Goal: Task Accomplishment & Management: Manage account settings

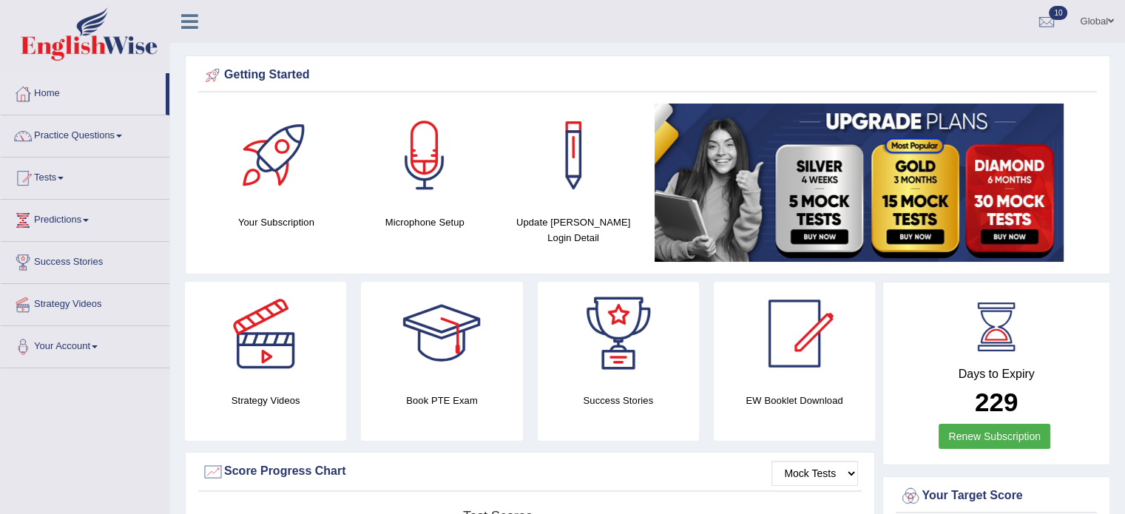
click at [1124, 69] on html "Toggle navigation Home Practice Questions Speaking Practice Read Aloud Repeat S…" at bounding box center [562, 257] width 1125 height 514
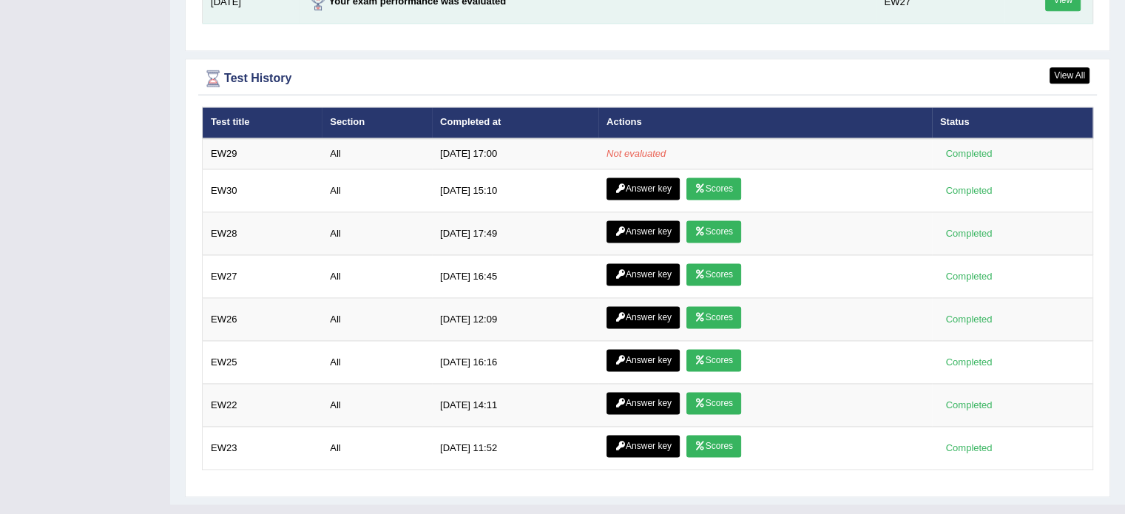
scroll to position [2011, 0]
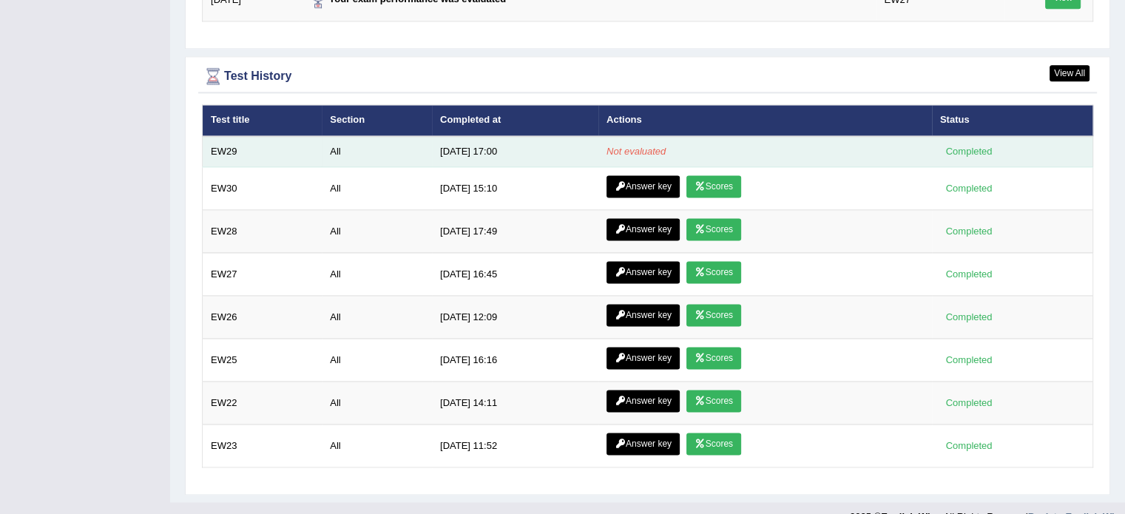
click at [624, 146] on em "Not evaluated" at bounding box center [635, 151] width 59 height 11
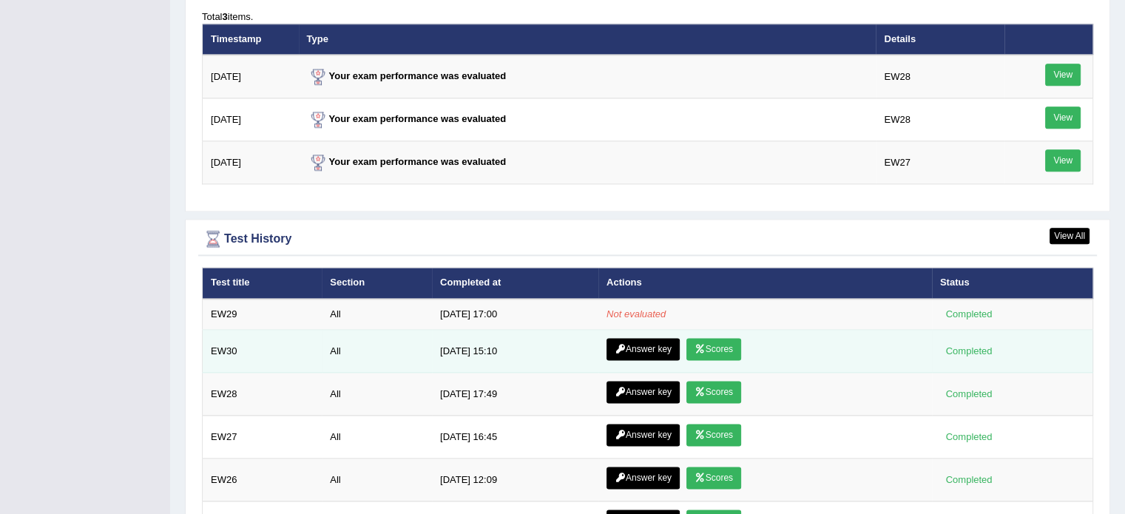
scroll to position [1538, 0]
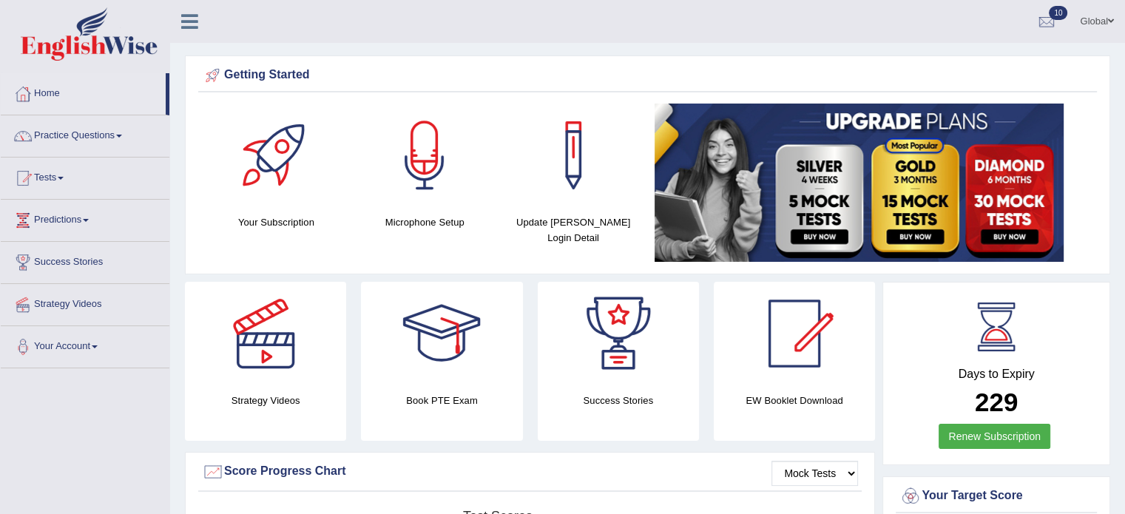
click at [1110, 24] on span at bounding box center [1110, 21] width 6 height 10
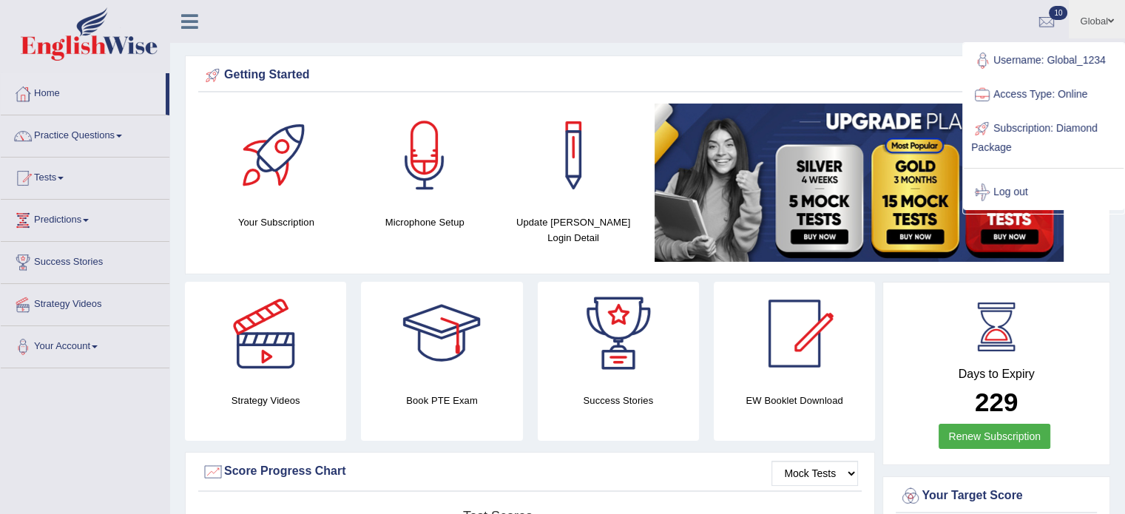
click at [1110, 24] on span at bounding box center [1110, 21] width 6 height 10
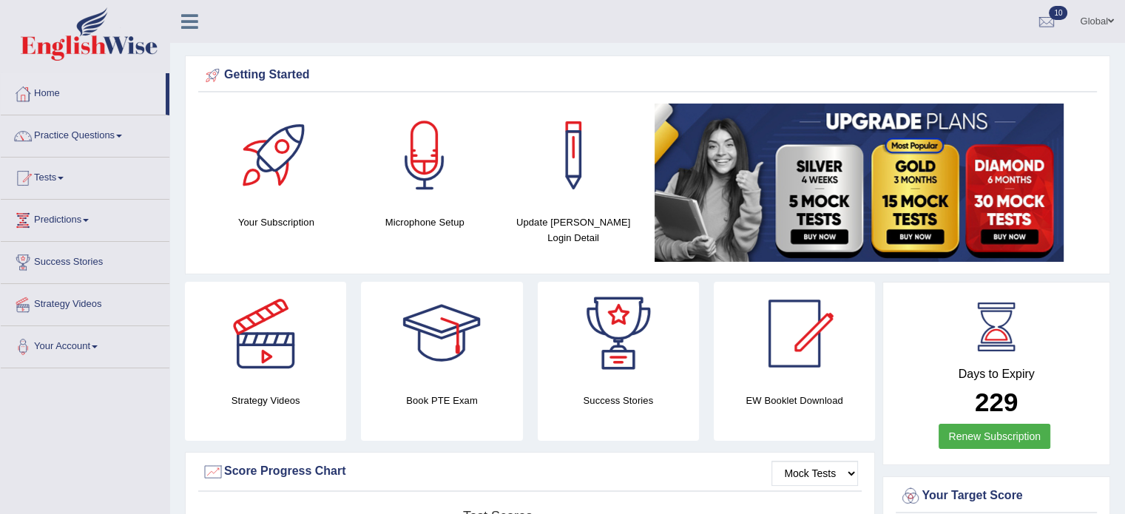
click at [1109, 23] on span at bounding box center [1110, 21] width 6 height 10
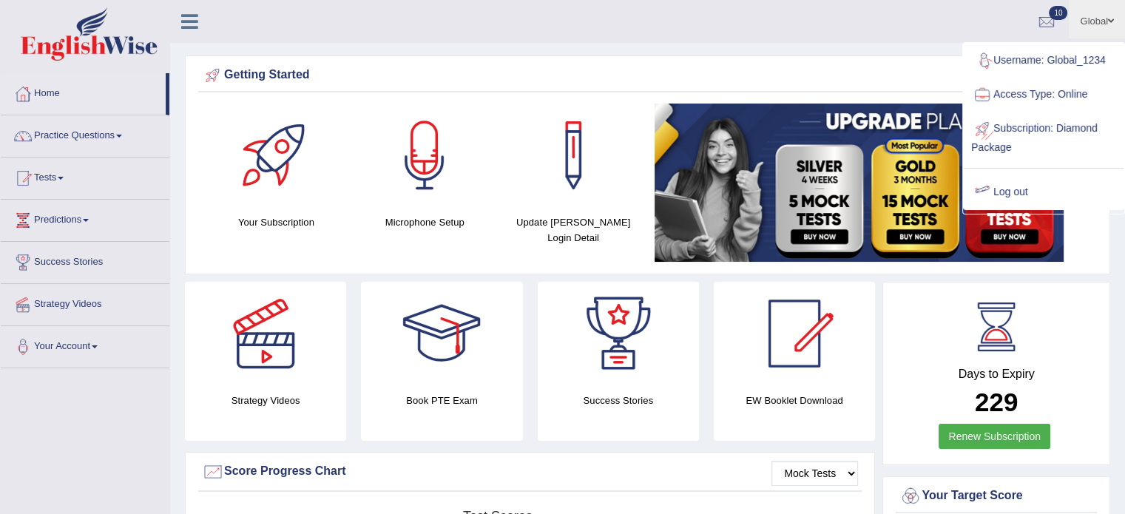
click at [1005, 190] on link "Log out" at bounding box center [1043, 192] width 160 height 34
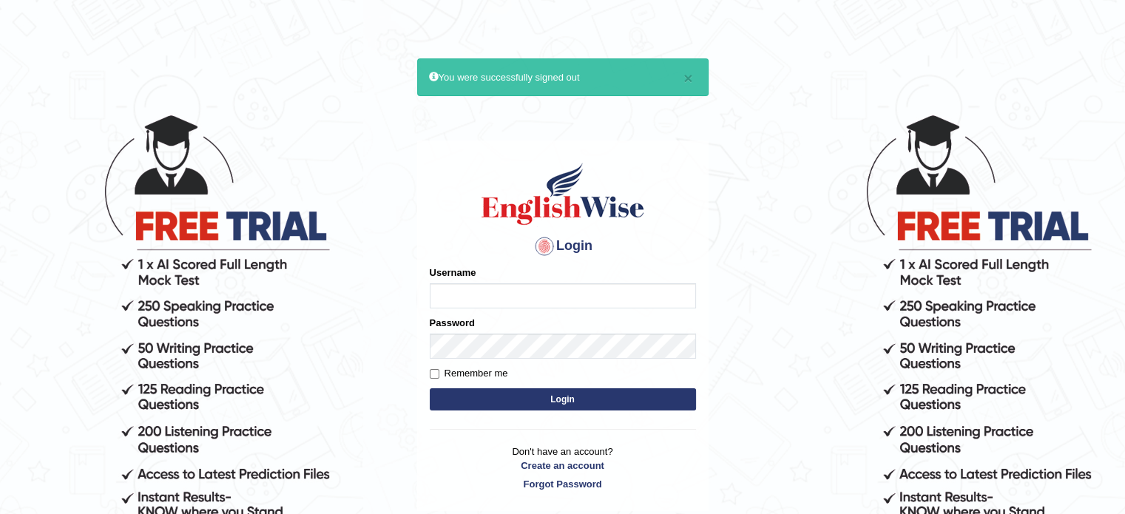
type input "Global_1234"
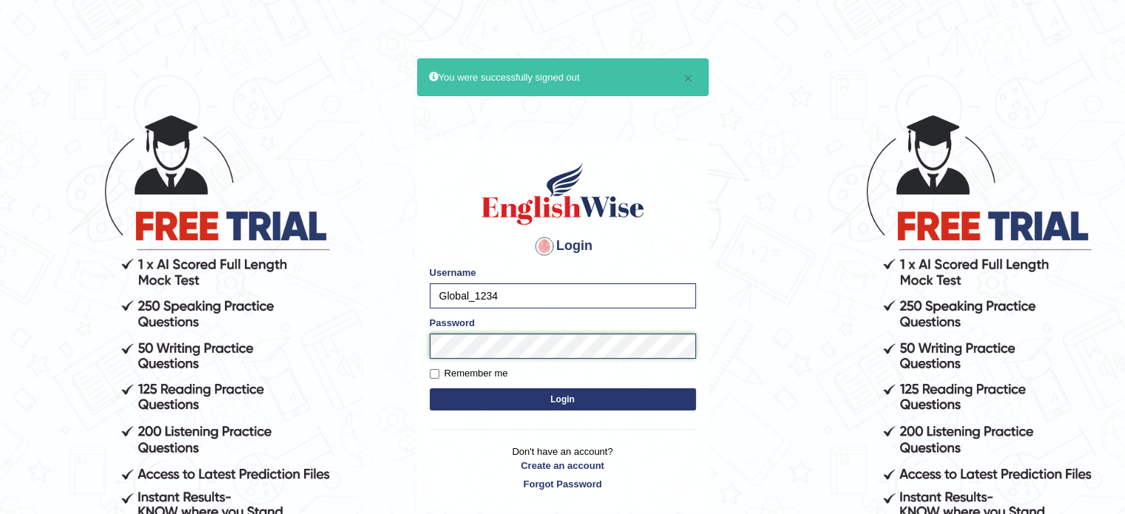
scroll to position [62, 0]
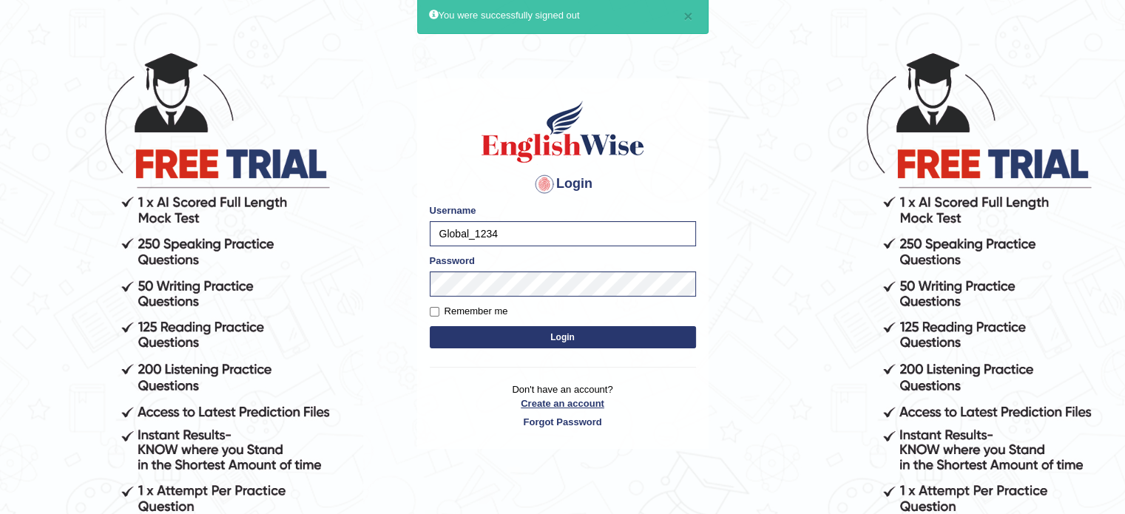
click at [677, 397] on link "Create an account" at bounding box center [563, 403] width 266 height 14
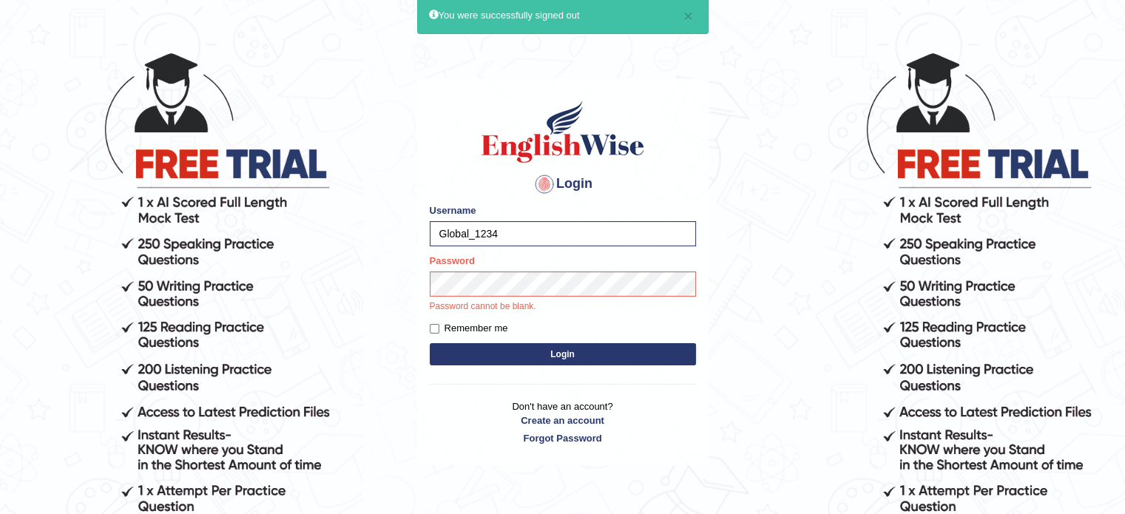
drag, startPoint x: 677, startPoint y: 397, endPoint x: 256, endPoint y: 8, distance: 573.4
